Goal: Task Accomplishment & Management: Complete application form

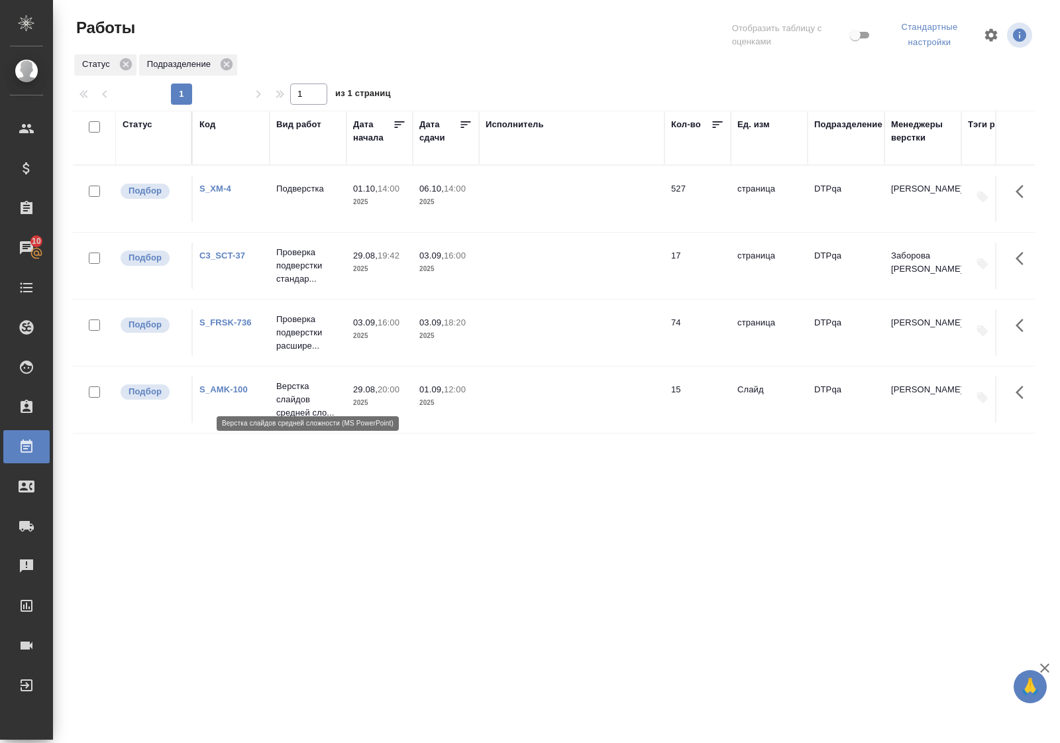
click at [287, 386] on p "Верстка слайдов средней сло..." at bounding box center [308, 400] width 64 height 40
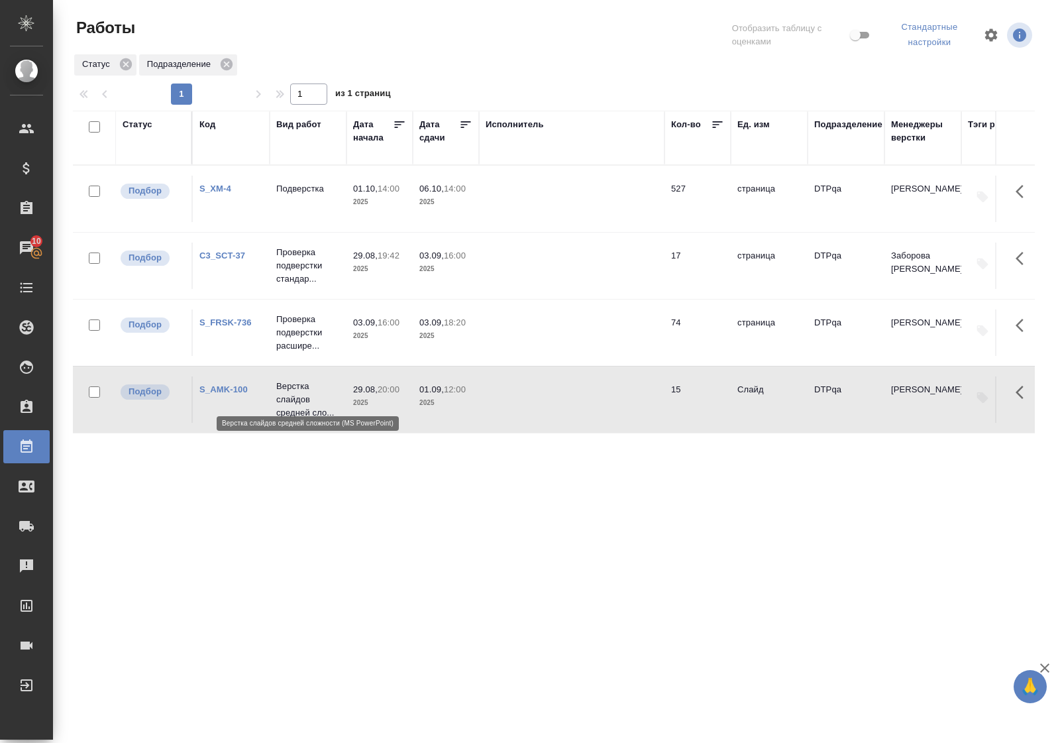
click at [287, 386] on p "Верстка слайдов средней сло..." at bounding box center [308, 400] width 64 height 40
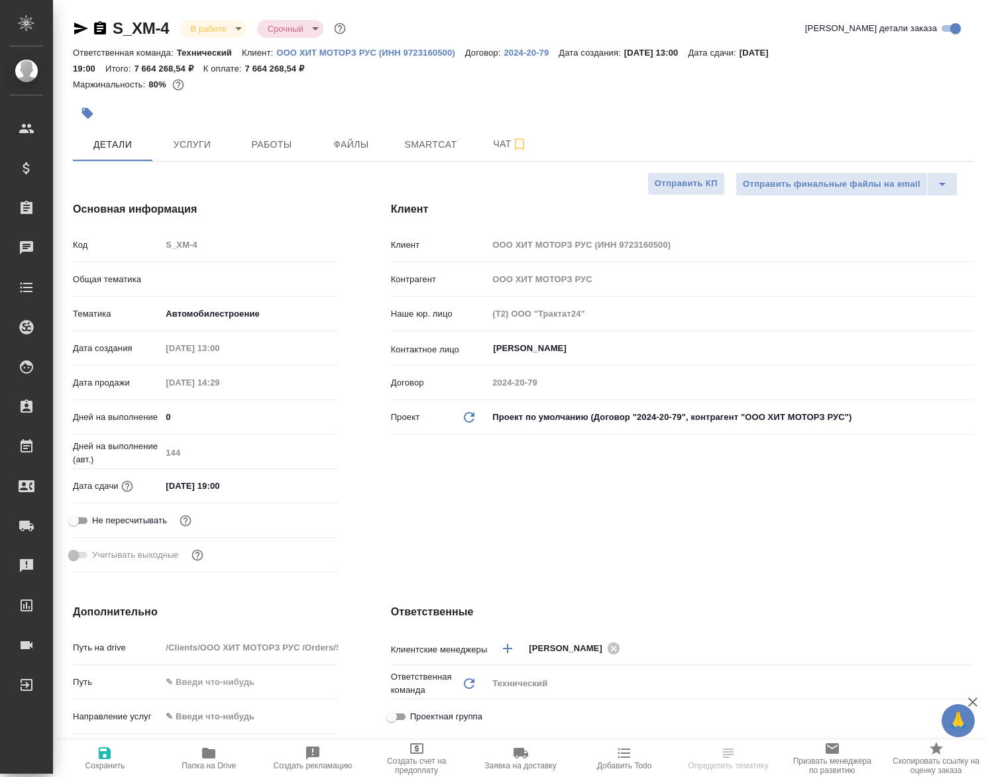
select select "RU"
type input "Белякова [PERSON_NAME]"
type input "Сеитов Павел"
click at [265, 149] on span "Работы" at bounding box center [272, 144] width 64 height 17
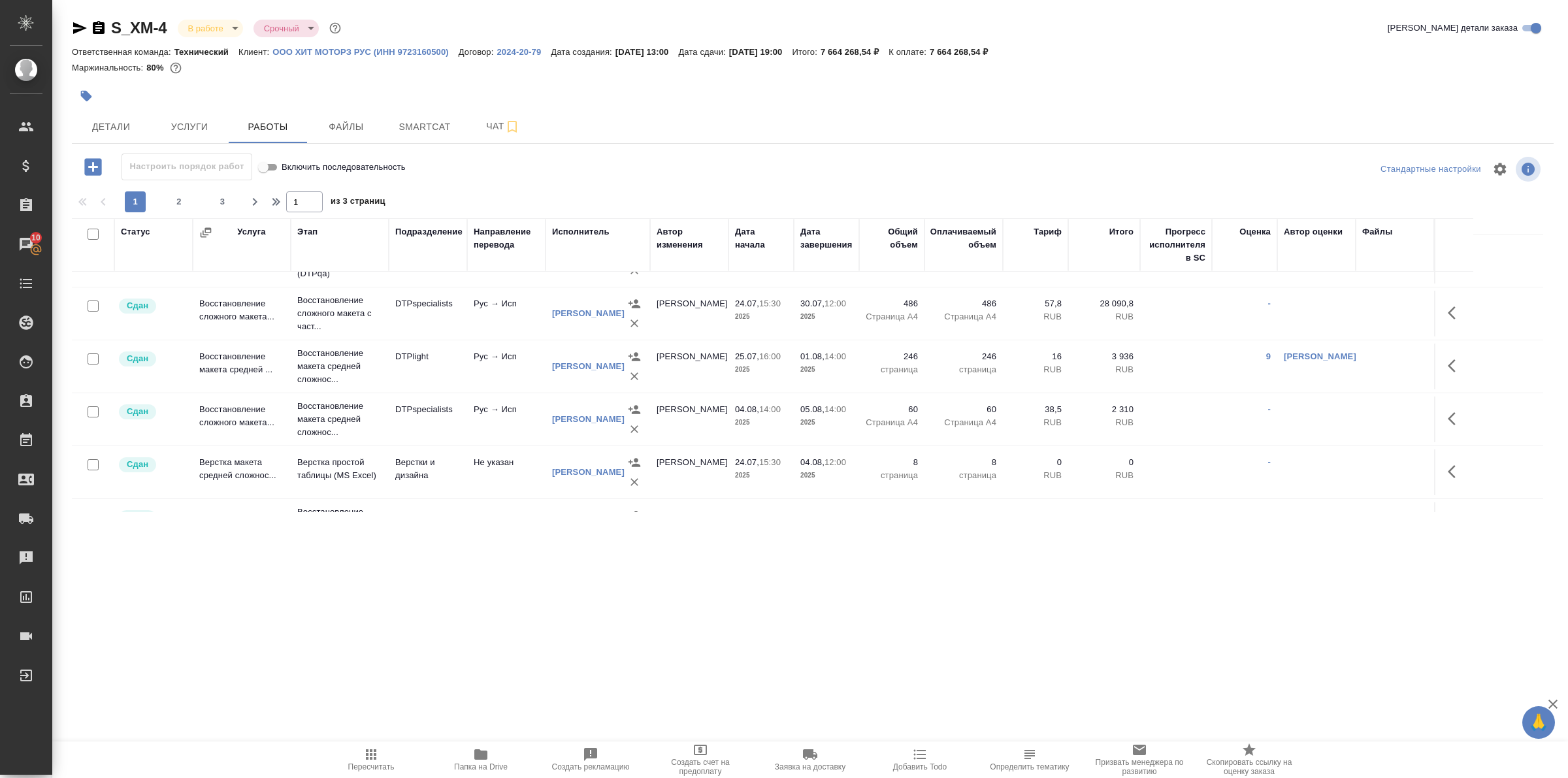
scroll to position [408, 0]
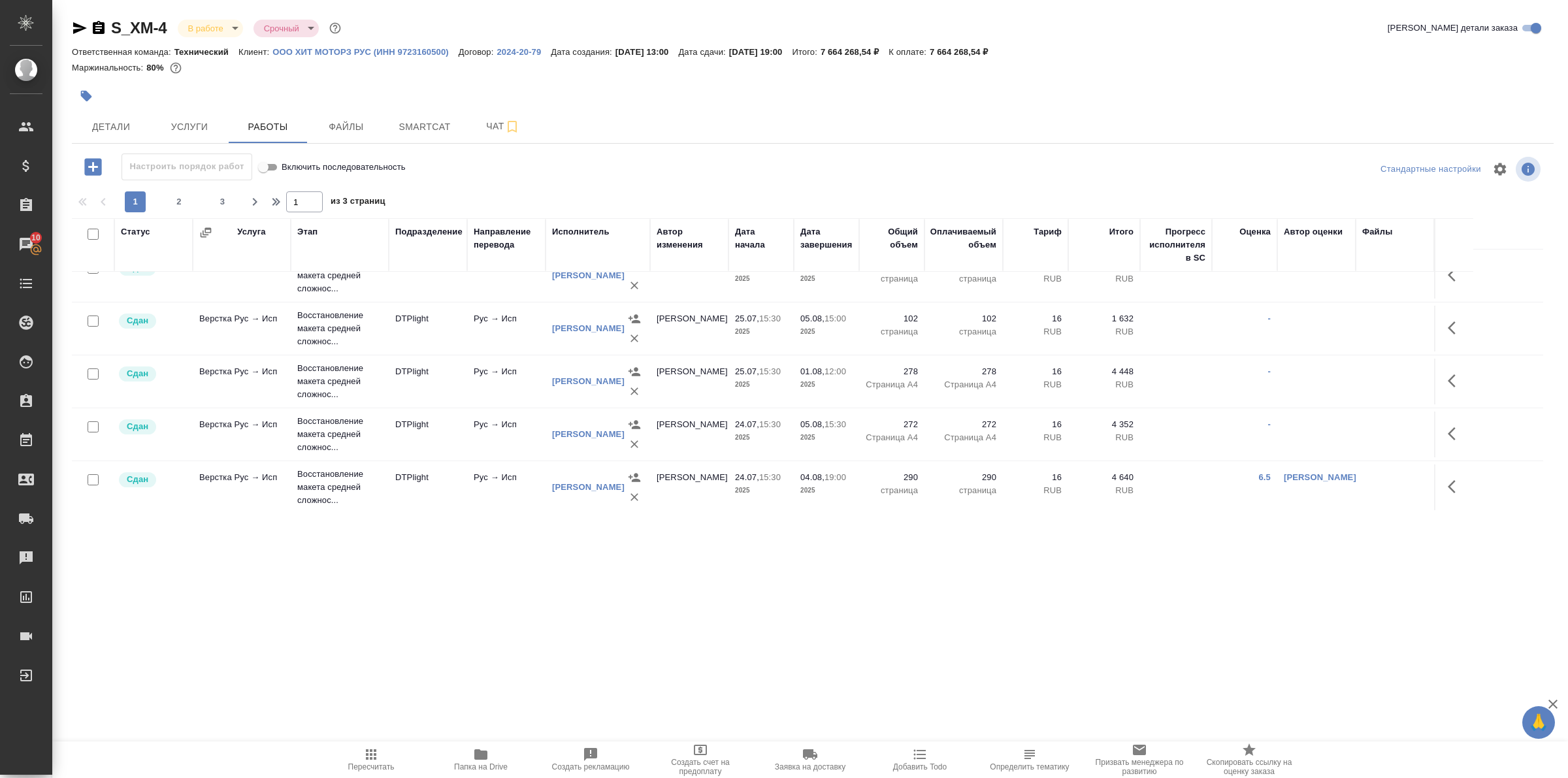
scroll to position [898, 0]
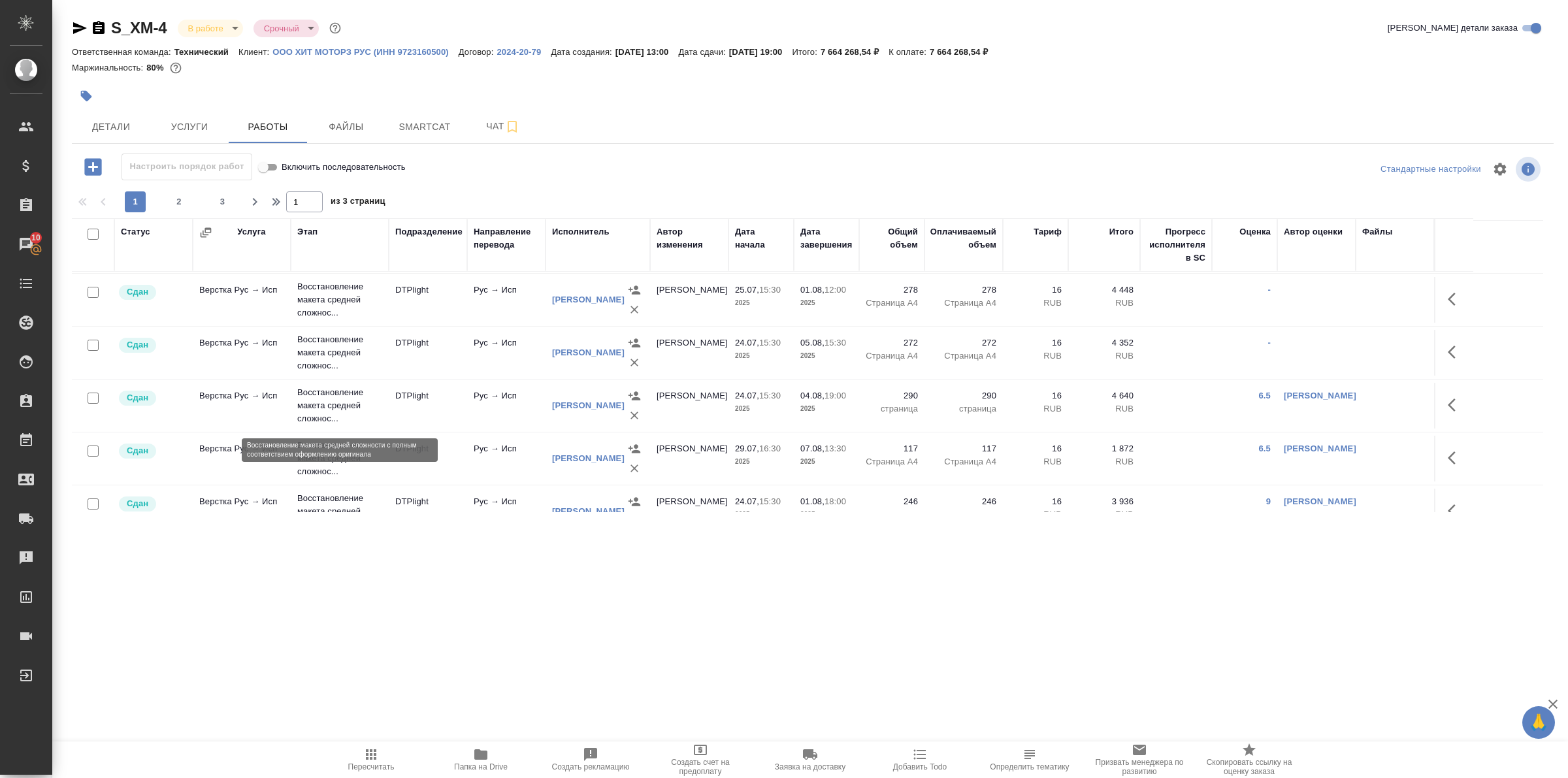
click at [328, 408] on p "Восстановление макета средней сложнос..." at bounding box center [339, 406] width 85 height 39
click at [328, 409] on p "Восстановление макета средней сложнос..." at bounding box center [339, 406] width 85 height 39
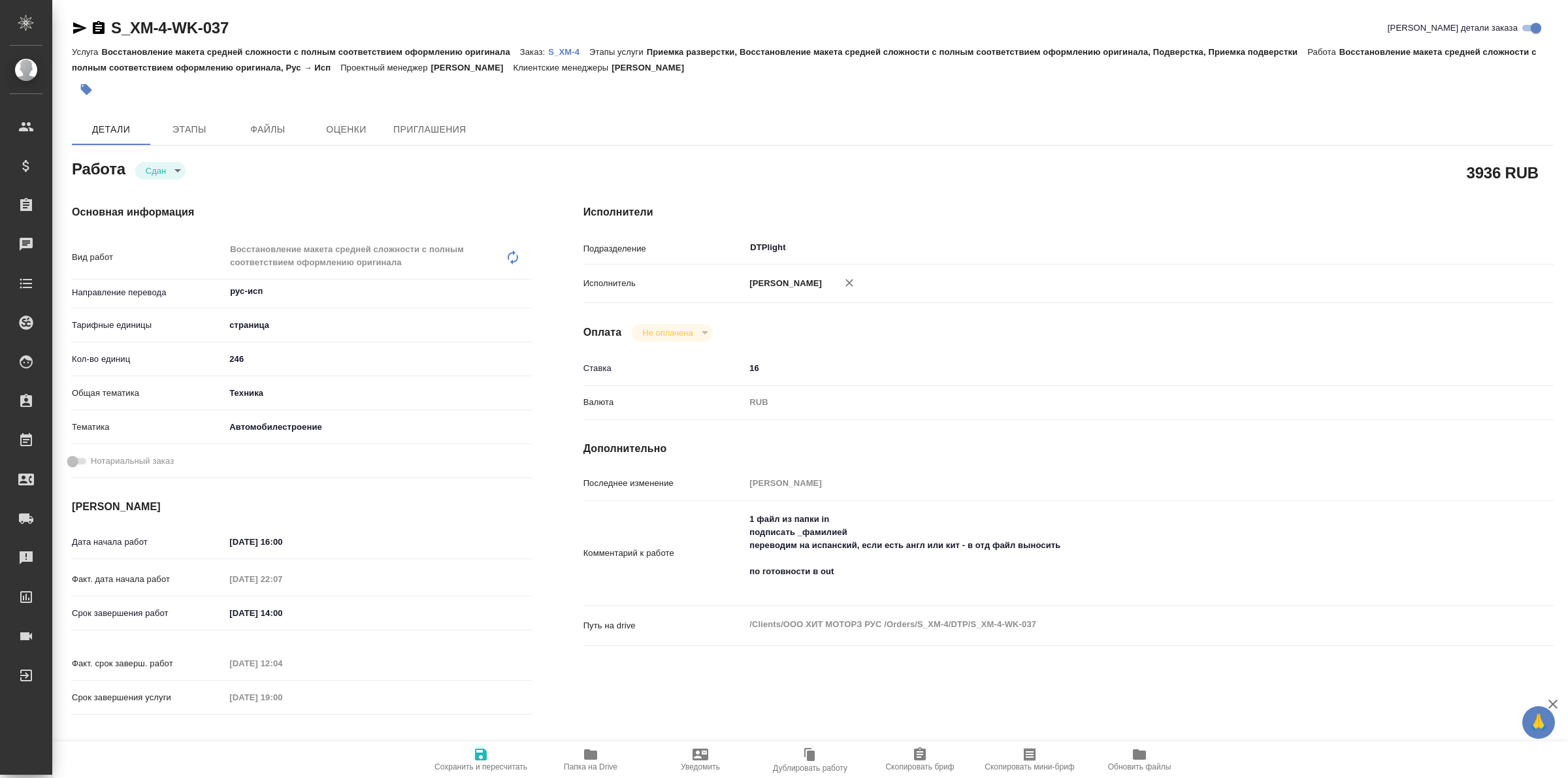
type textarea "x"
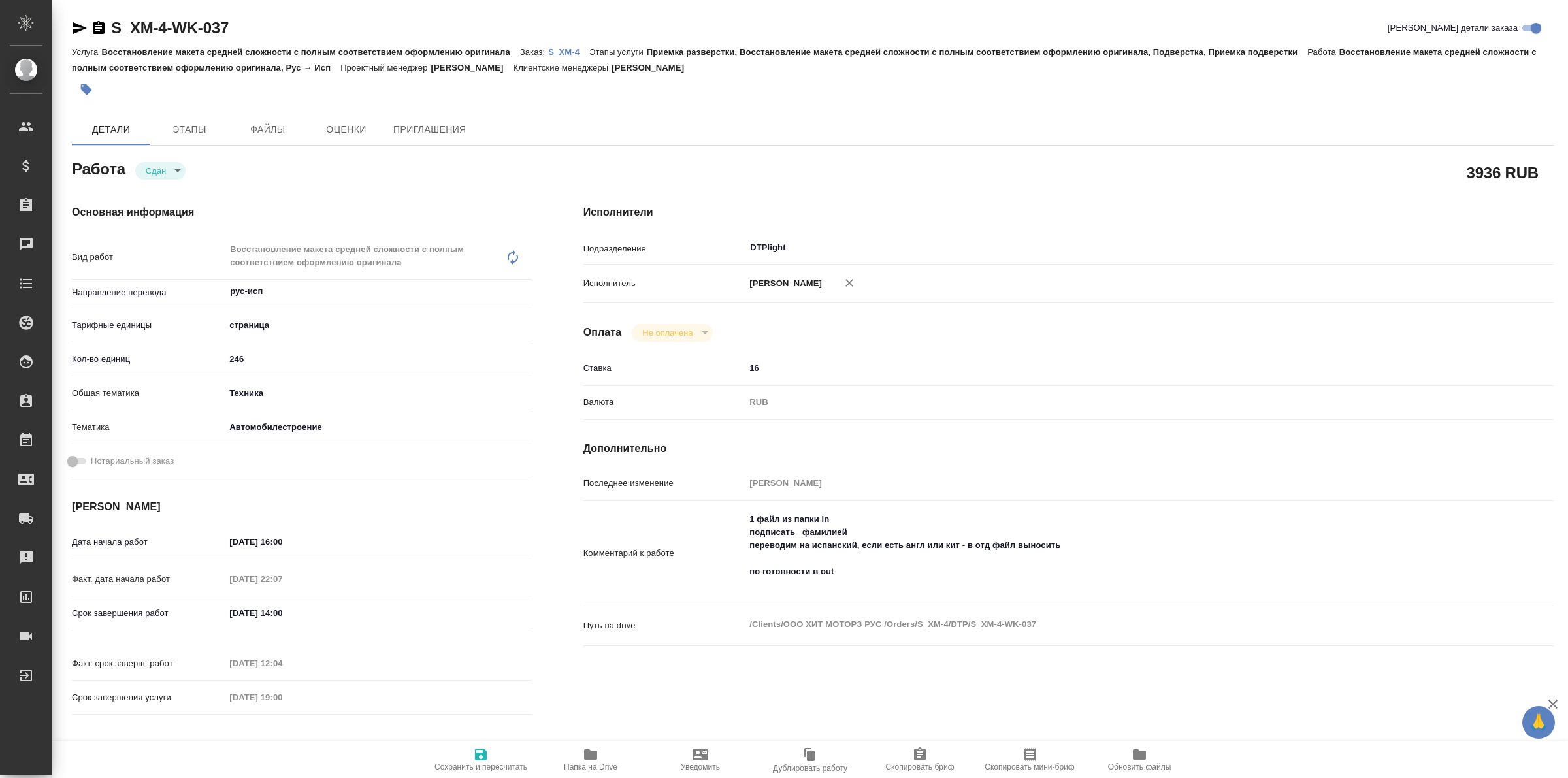
type textarea "x"
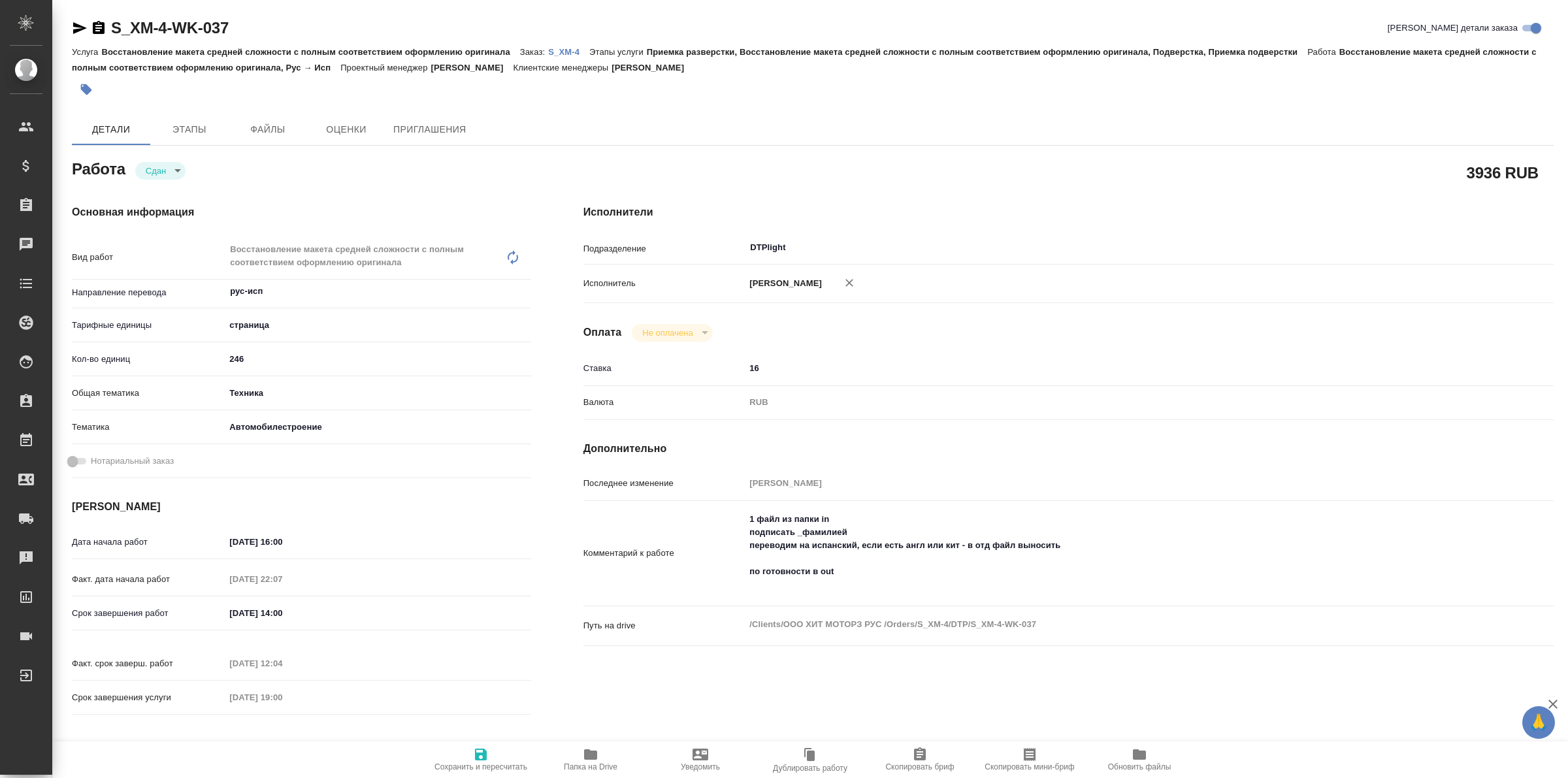
type textarea "x"
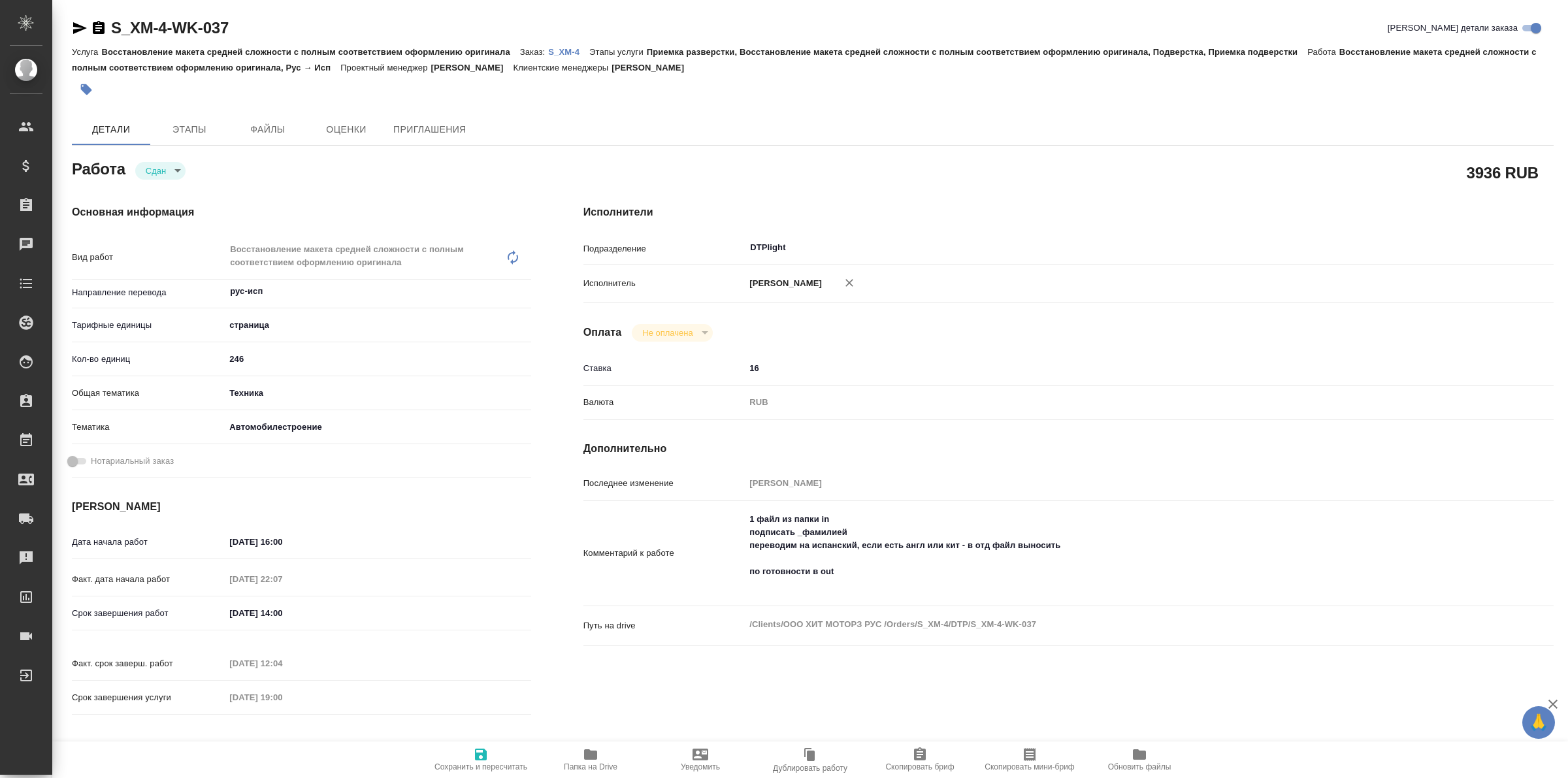
type textarea "x"
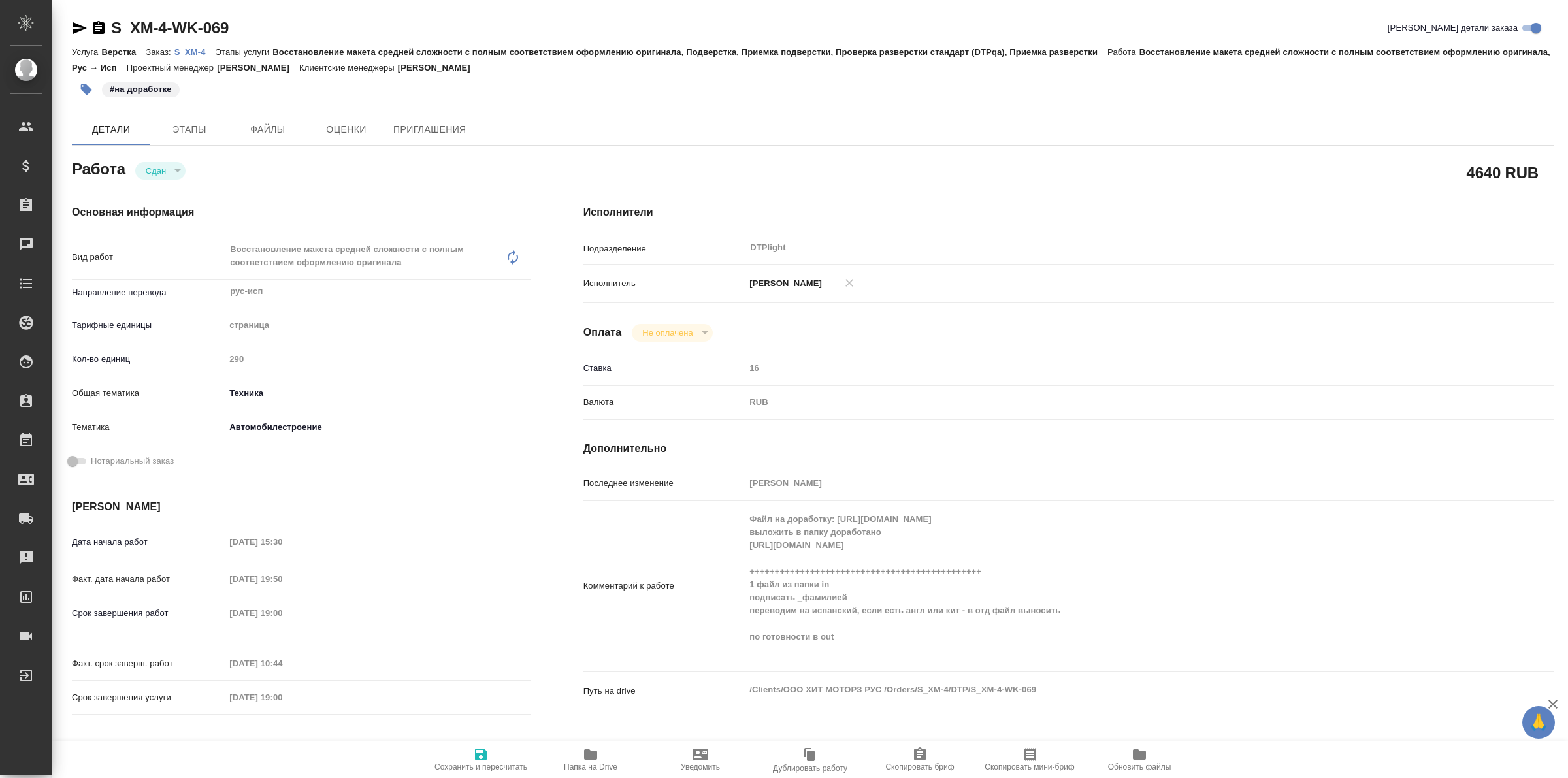
type textarea "x"
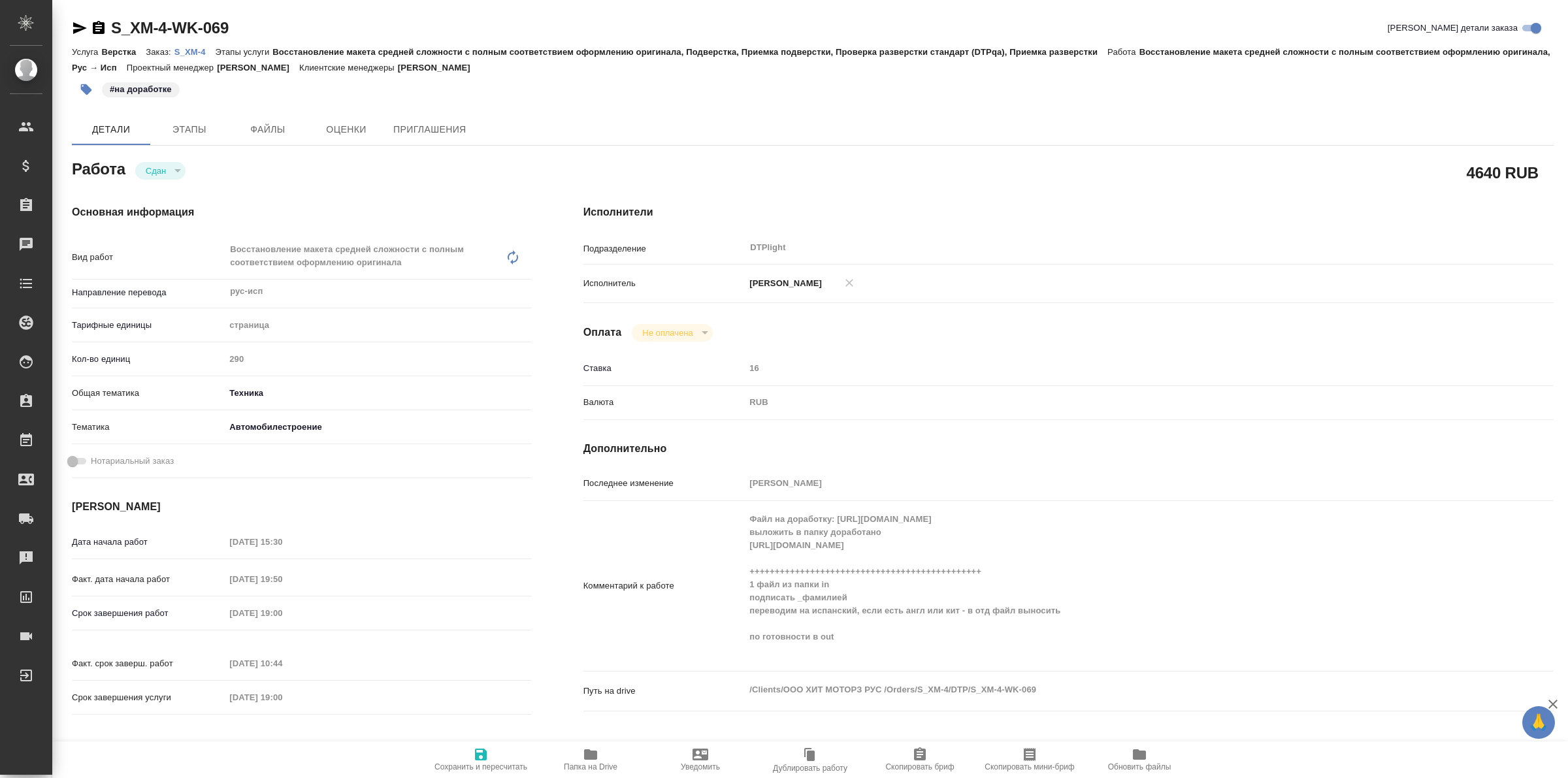
type textarea "x"
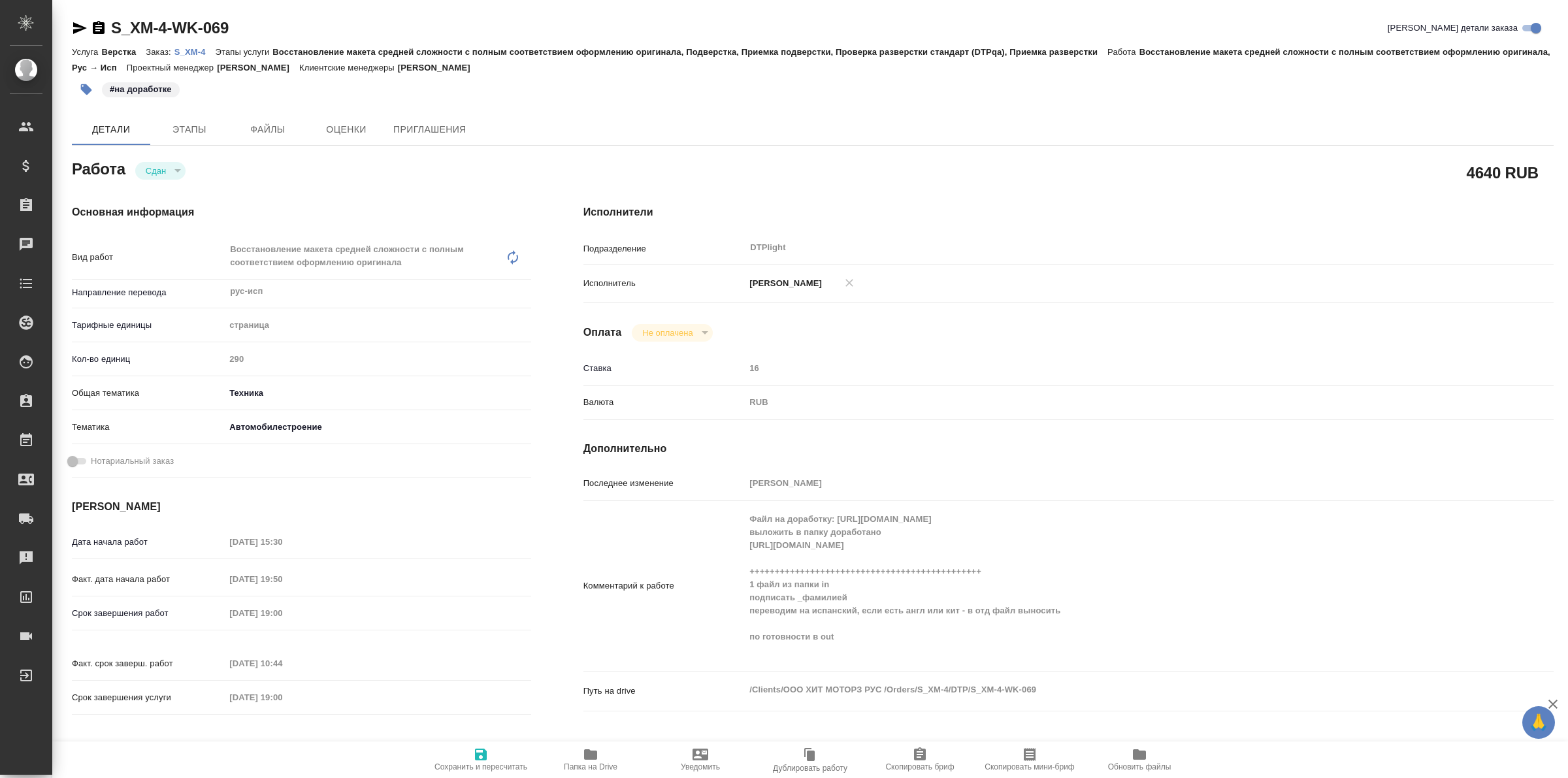
type textarea "x"
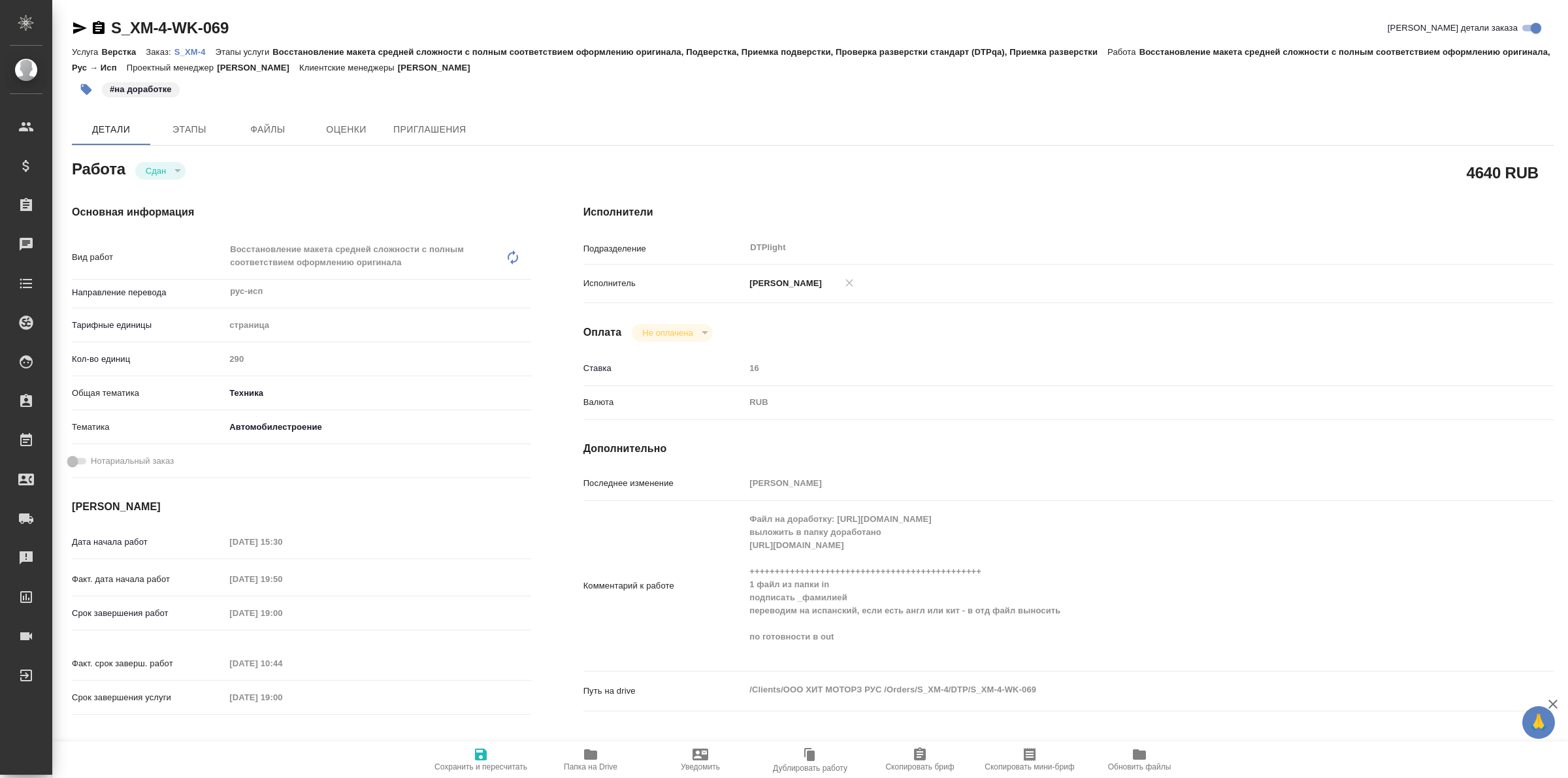
type textarea "x"
